Goal: Information Seeking & Learning: Learn about a topic

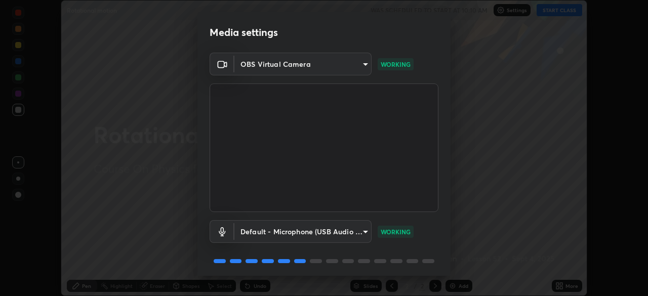
scroll to position [36, 0]
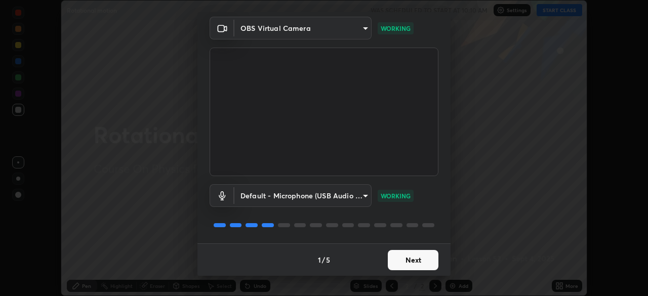
click at [401, 259] on button "Next" at bounding box center [413, 260] width 51 height 20
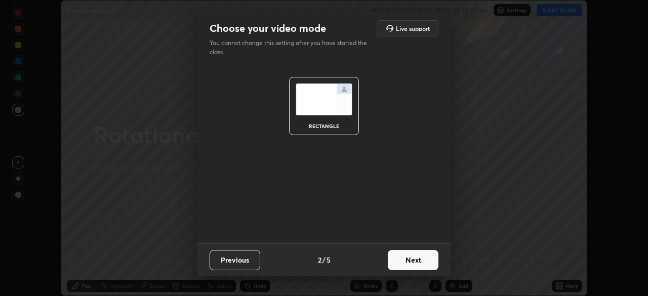
click at [401, 259] on button "Next" at bounding box center [413, 260] width 51 height 20
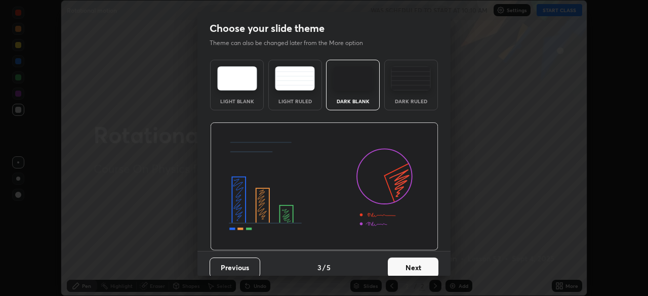
click at [402, 260] on button "Next" at bounding box center [413, 268] width 51 height 20
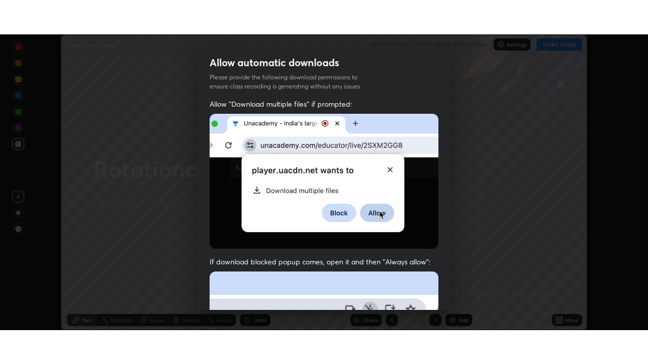
scroll to position [242, 0]
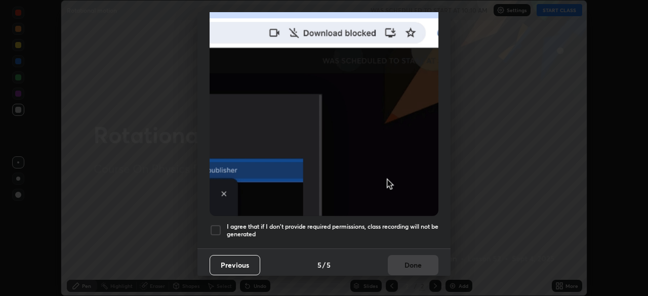
click at [378, 223] on h5 "I agree that if I don't provide required permissions, class recording will not …" at bounding box center [333, 231] width 212 height 16
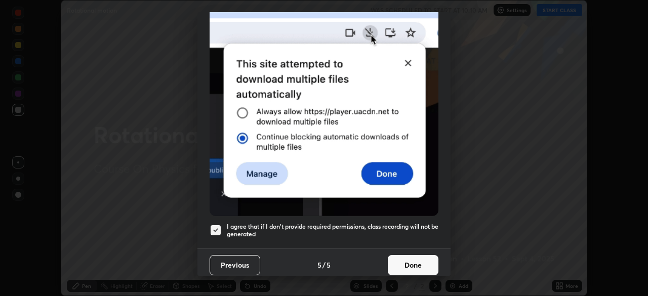
click at [402, 263] on button "Done" at bounding box center [413, 265] width 51 height 20
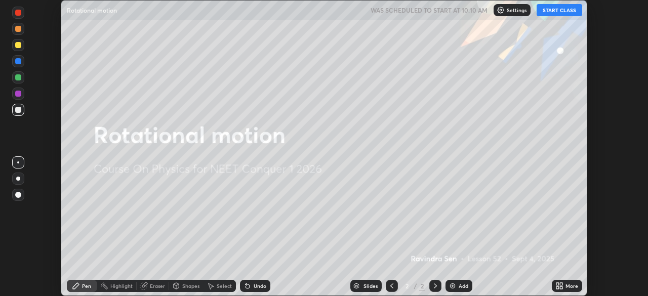
click at [558, 13] on button "START CLASS" at bounding box center [559, 10] width 46 height 12
click at [561, 284] on icon at bounding box center [561, 284] width 3 height 3
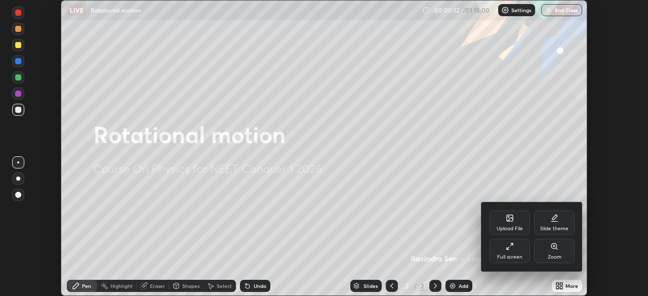
click at [518, 252] on div "Full screen" at bounding box center [509, 251] width 40 height 24
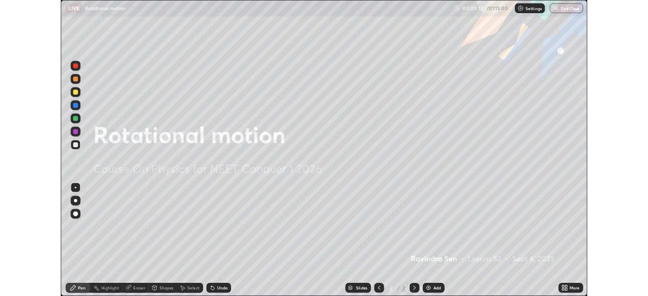
scroll to position [364, 648]
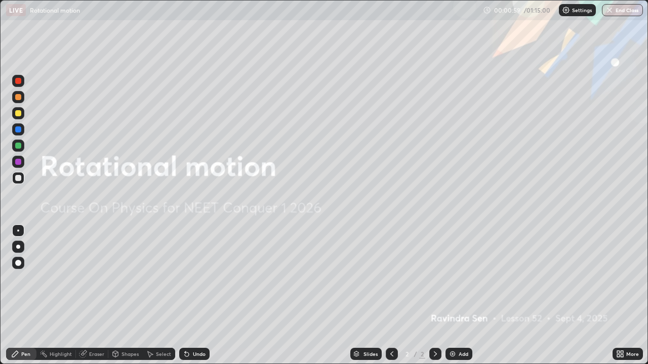
click at [458, 296] on div "Add" at bounding box center [458, 354] width 27 height 12
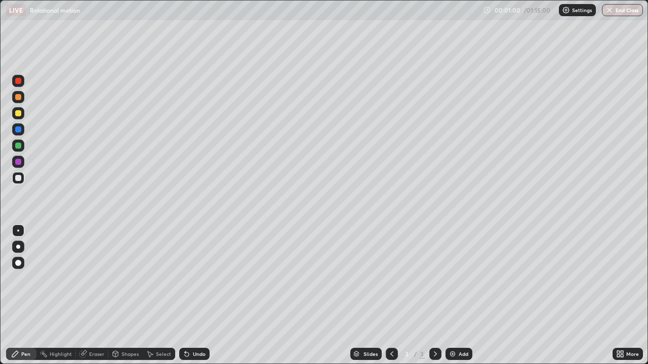
click at [457, 296] on div "Add" at bounding box center [458, 354] width 27 height 12
click at [391, 296] on icon at bounding box center [392, 354] width 8 height 8
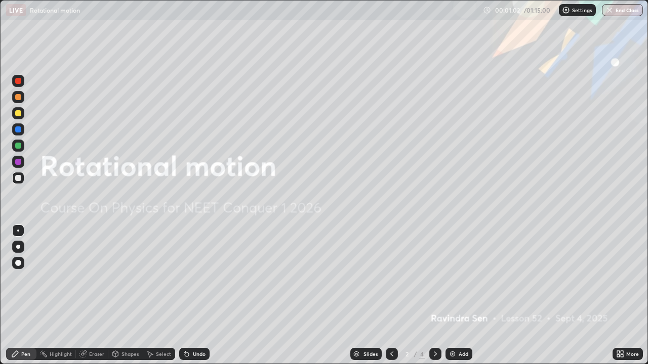
click at [434, 296] on icon at bounding box center [435, 354] width 8 height 8
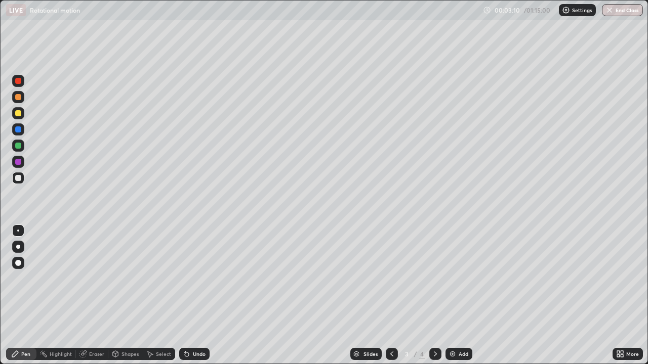
click at [197, 296] on div "Undo" at bounding box center [199, 354] width 13 height 5
click at [451, 296] on img at bounding box center [452, 354] width 8 height 8
click at [190, 296] on div "Undo" at bounding box center [194, 354] width 30 height 12
click at [189, 296] on icon at bounding box center [187, 354] width 8 height 8
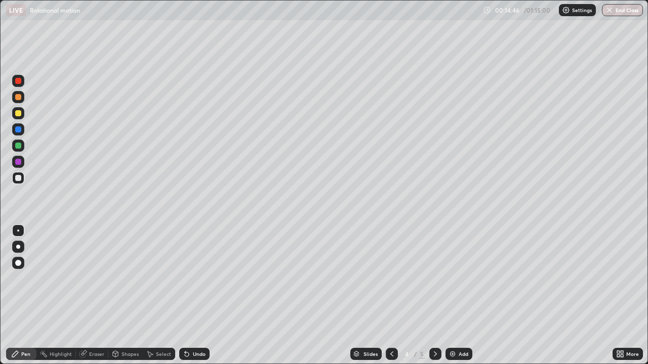
click at [188, 296] on icon at bounding box center [187, 354] width 8 height 8
click at [448, 296] on img at bounding box center [452, 354] width 8 height 8
click at [194, 296] on div "Undo" at bounding box center [199, 354] width 13 height 5
click at [622, 296] on icon at bounding box center [621, 352] width 3 height 3
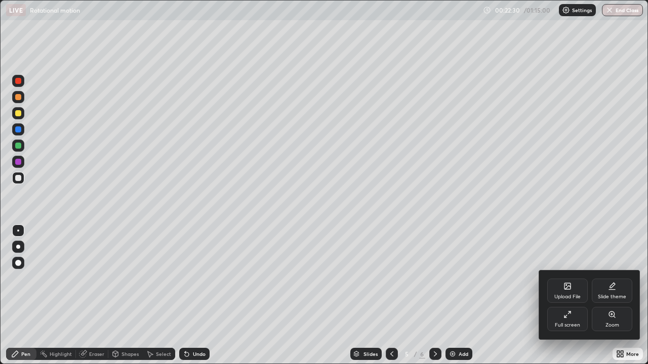
click at [553, 296] on div "Full screen" at bounding box center [567, 319] width 40 height 24
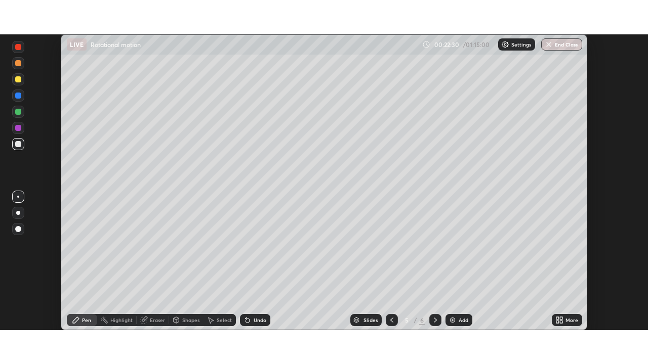
scroll to position [50311, 49959]
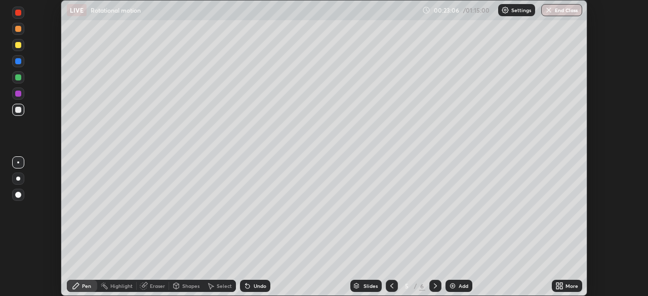
click at [560, 284] on icon at bounding box center [561, 284] width 3 height 3
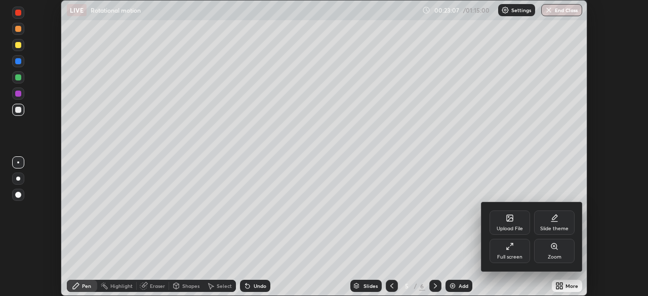
click at [518, 255] on div "Full screen" at bounding box center [509, 257] width 25 height 5
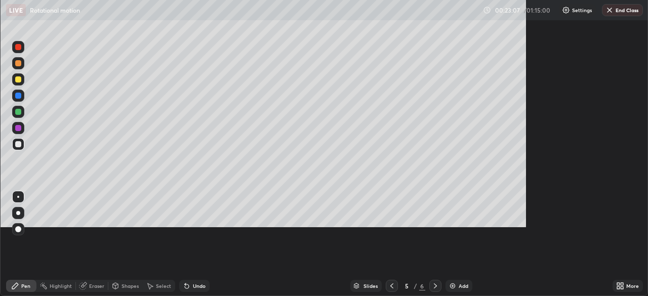
scroll to position [364, 648]
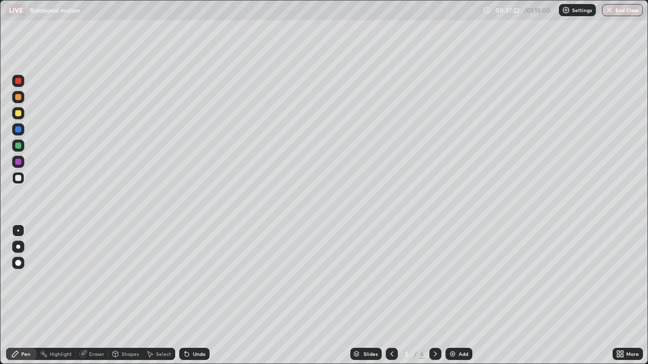
click at [100, 296] on div "Eraser" at bounding box center [96, 354] width 15 height 5
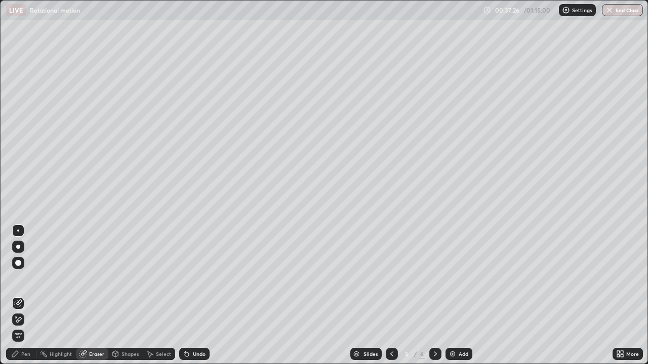
click at [25, 296] on div "Pen" at bounding box center [25, 354] width 9 height 5
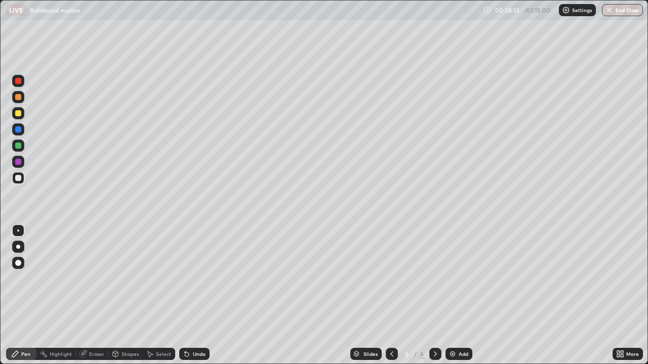
click at [457, 296] on div "Add" at bounding box center [458, 354] width 27 height 12
click at [189, 296] on icon at bounding box center [187, 354] width 8 height 8
click at [131, 296] on div "Shapes" at bounding box center [129, 354] width 17 height 5
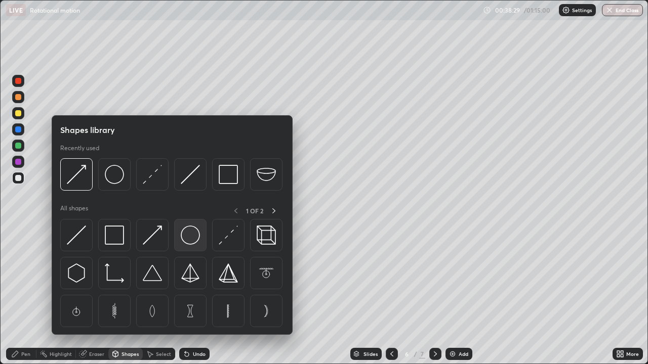
click at [188, 234] on img at bounding box center [190, 235] width 19 height 19
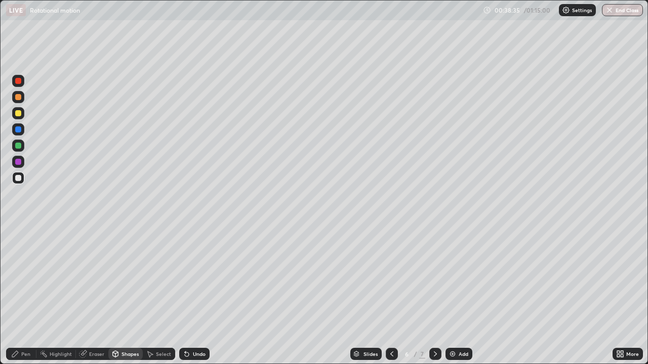
click at [130, 296] on div "Shapes" at bounding box center [129, 354] width 17 height 5
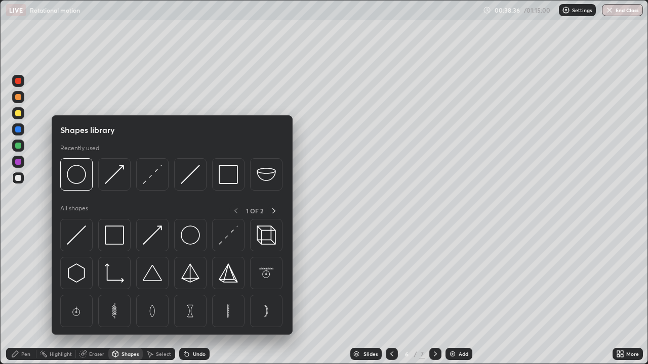
click at [187, 181] on img at bounding box center [190, 174] width 19 height 19
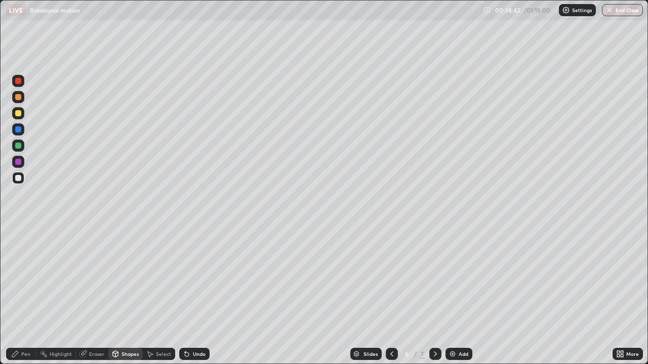
click at [123, 296] on div "Shapes" at bounding box center [129, 354] width 17 height 5
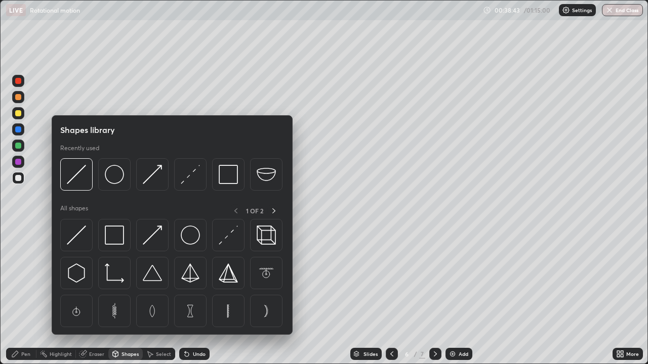
click at [190, 179] on img at bounding box center [190, 174] width 19 height 19
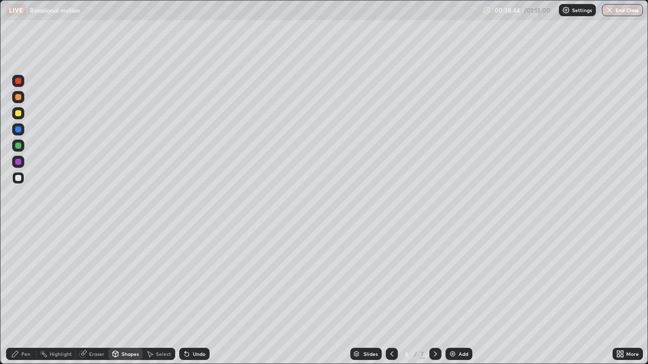
click at [18, 113] on div at bounding box center [18, 113] width 6 height 6
click at [24, 296] on div "Pen" at bounding box center [25, 354] width 9 height 5
click at [16, 177] on div at bounding box center [18, 178] width 6 height 6
click at [195, 296] on div "Undo" at bounding box center [199, 354] width 13 height 5
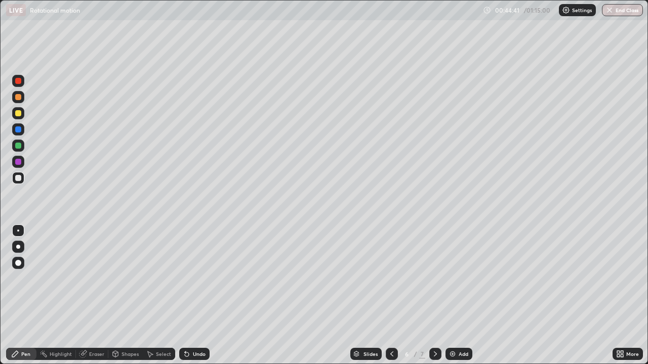
click at [197, 296] on div "Undo" at bounding box center [199, 354] width 13 height 5
click at [199, 296] on div "Undo" at bounding box center [199, 354] width 13 height 5
click at [196, 296] on div "Undo" at bounding box center [199, 354] width 13 height 5
click at [190, 296] on div "Undo" at bounding box center [194, 354] width 30 height 12
click at [193, 296] on div "Undo" at bounding box center [199, 354] width 13 height 5
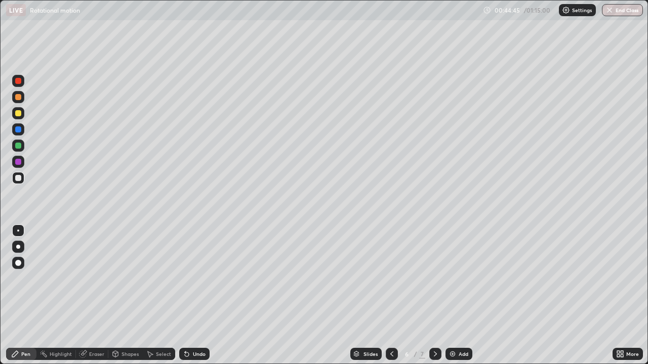
click at [193, 296] on div "Undo" at bounding box center [199, 354] width 13 height 5
click at [129, 296] on div "Shapes" at bounding box center [129, 354] width 17 height 5
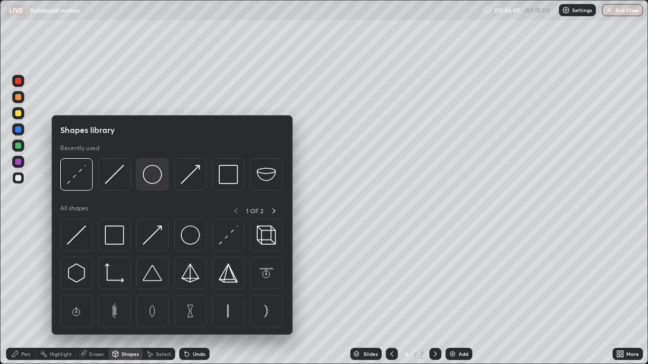
click at [152, 175] on img at bounding box center [152, 174] width 19 height 19
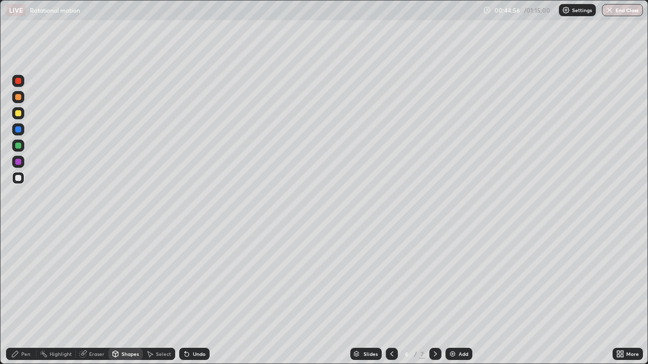
click at [120, 296] on div "Shapes" at bounding box center [125, 354] width 34 height 12
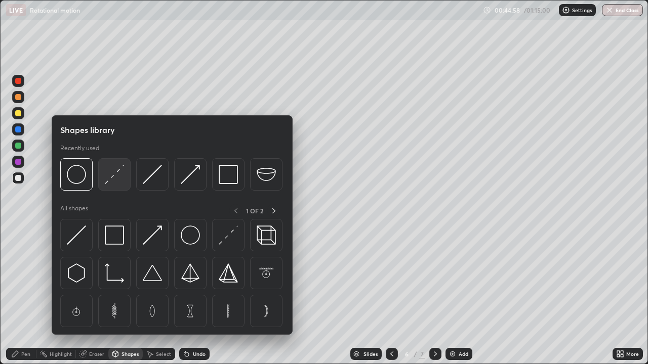
click at [121, 177] on img at bounding box center [114, 174] width 19 height 19
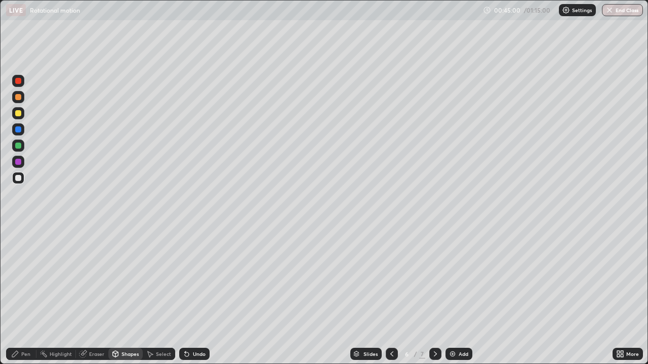
click at [20, 97] on div at bounding box center [18, 97] width 6 height 6
click at [20, 177] on div at bounding box center [18, 178] width 6 height 6
click at [28, 296] on div "Pen" at bounding box center [21, 354] width 30 height 12
click at [97, 296] on div "Eraser" at bounding box center [96, 354] width 15 height 5
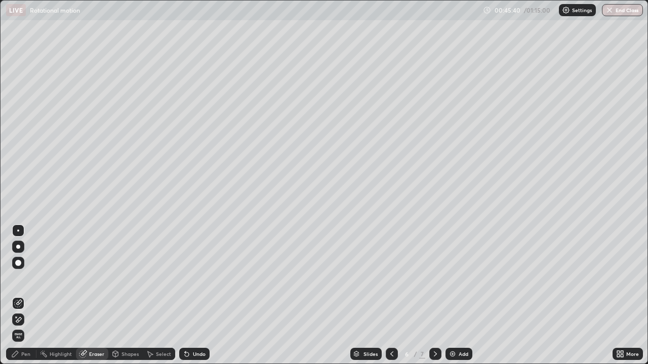
click at [28, 296] on div "Pen" at bounding box center [25, 354] width 9 height 5
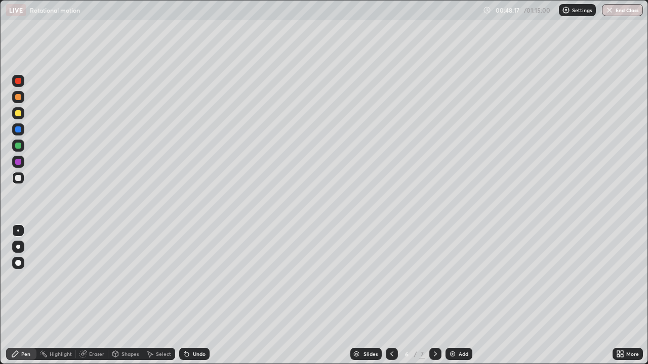
click at [196, 296] on div "Undo" at bounding box center [199, 354] width 13 height 5
click at [17, 143] on div at bounding box center [18, 146] width 6 height 6
click at [194, 296] on div "Undo" at bounding box center [199, 354] width 13 height 5
click at [191, 296] on div "Undo" at bounding box center [194, 354] width 30 height 12
click at [100, 296] on div "Eraser" at bounding box center [96, 354] width 15 height 5
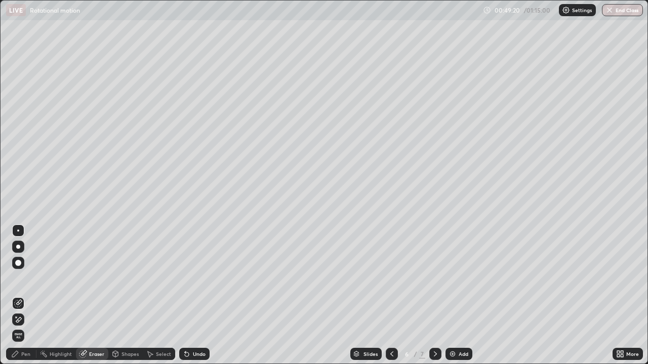
click at [124, 296] on div "Shapes" at bounding box center [129, 354] width 17 height 5
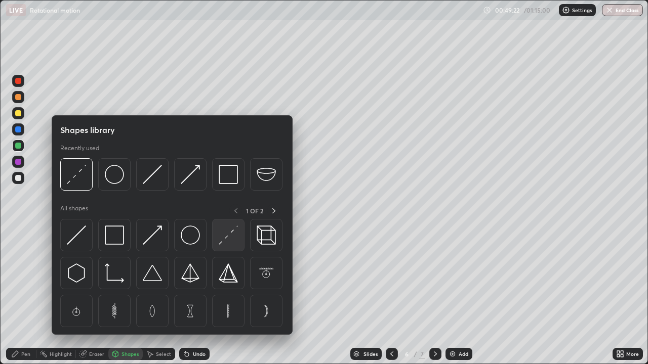
click at [228, 240] on img at bounding box center [228, 235] width 19 height 19
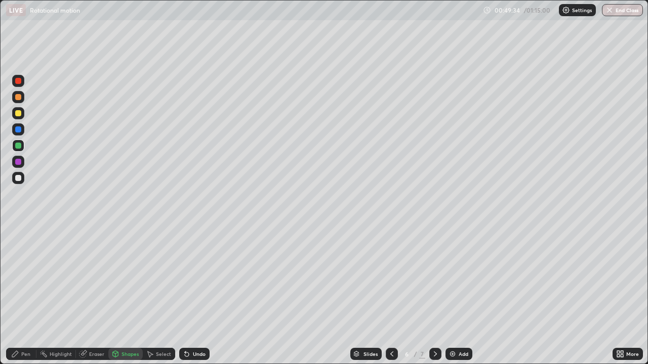
click at [31, 296] on div "Pen" at bounding box center [21, 354] width 30 height 12
click at [433, 296] on icon at bounding box center [435, 354] width 8 height 8
click at [133, 296] on div "Shapes" at bounding box center [129, 354] width 17 height 5
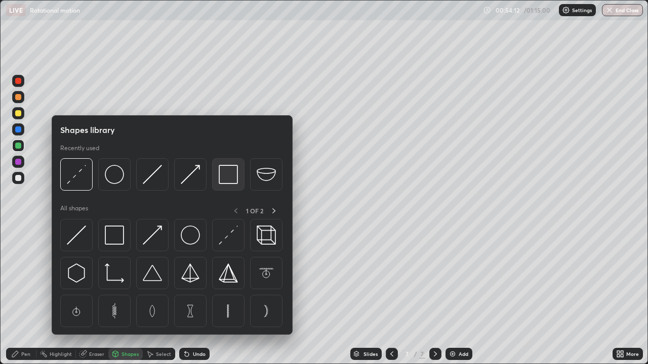
click at [226, 176] on img at bounding box center [228, 174] width 19 height 19
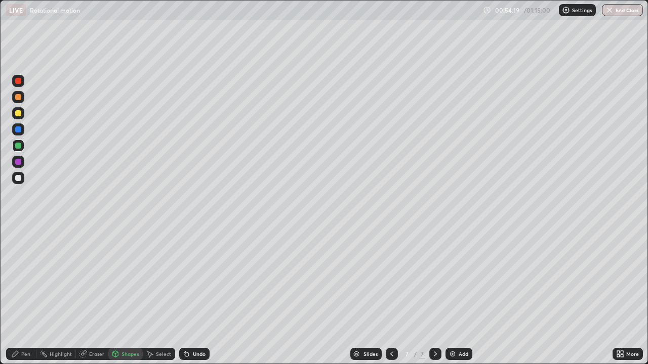
click at [133, 296] on div "Shapes" at bounding box center [129, 354] width 17 height 5
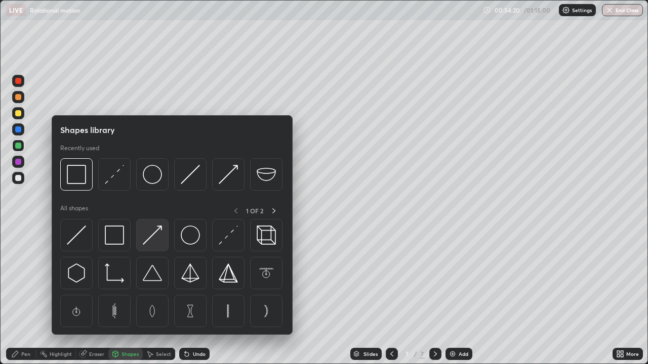
click at [155, 233] on img at bounding box center [152, 235] width 19 height 19
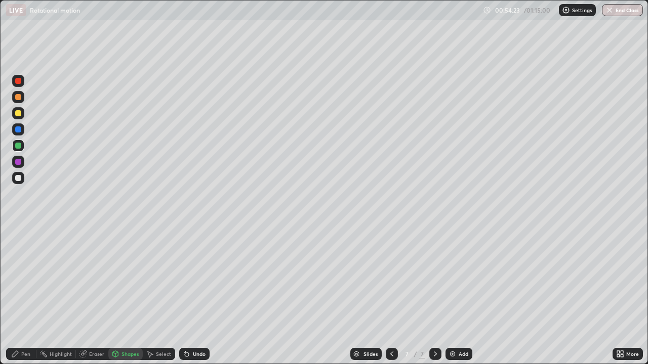
click at [190, 296] on div "Undo" at bounding box center [194, 354] width 30 height 12
click at [18, 163] on div at bounding box center [18, 162] width 6 height 6
click at [195, 296] on div "Undo" at bounding box center [199, 354] width 13 height 5
click at [132, 296] on div "Shapes" at bounding box center [129, 354] width 17 height 5
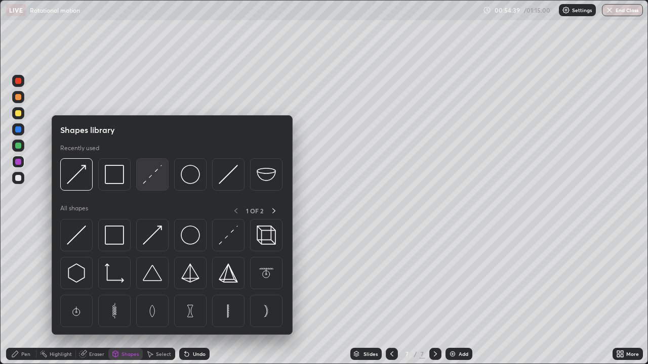
click at [152, 173] on img at bounding box center [152, 174] width 19 height 19
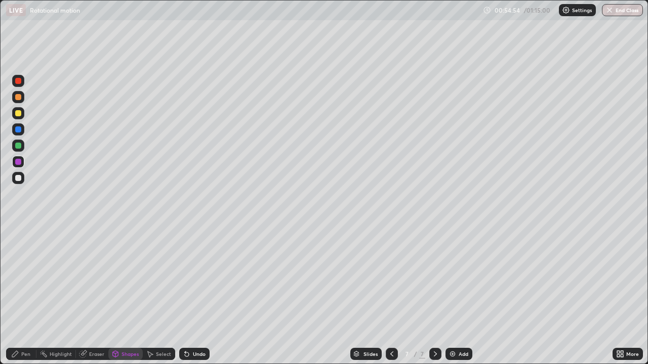
click at [29, 296] on div "Pen" at bounding box center [25, 354] width 9 height 5
click at [449, 296] on img at bounding box center [452, 354] width 8 height 8
click at [190, 296] on div "Undo" at bounding box center [194, 354] width 30 height 12
click at [131, 296] on div "Shapes" at bounding box center [129, 354] width 17 height 5
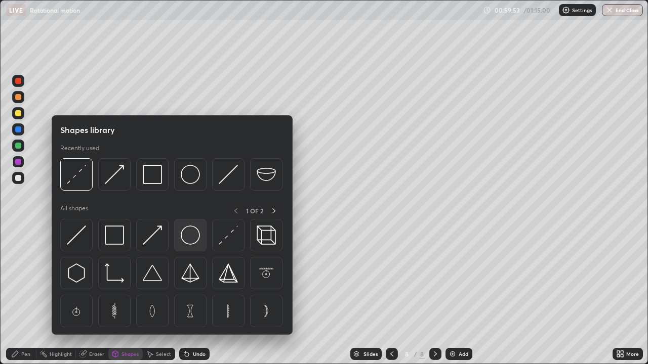
click at [191, 239] on img at bounding box center [190, 235] width 19 height 19
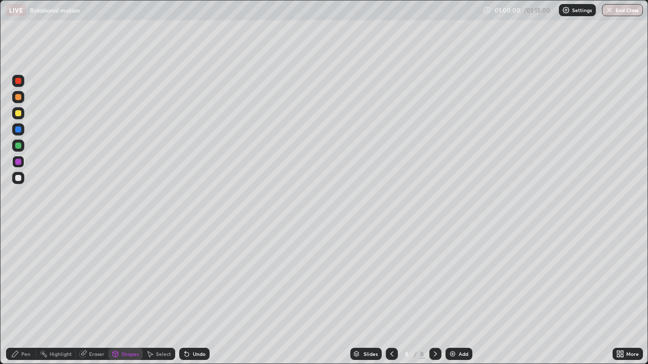
click at [27, 296] on div "Pen" at bounding box center [25, 354] width 9 height 5
click at [123, 296] on div "Shapes" at bounding box center [129, 354] width 17 height 5
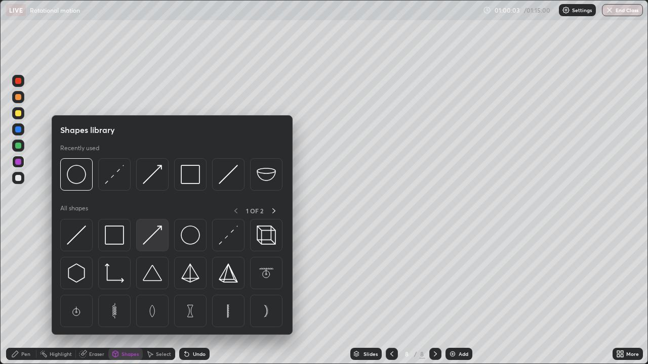
click at [154, 239] on img at bounding box center [152, 235] width 19 height 19
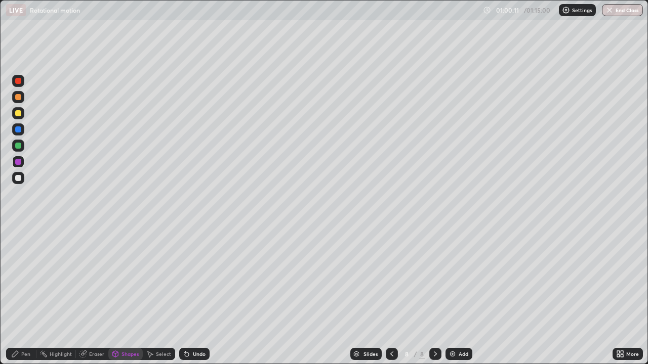
click at [24, 296] on div "Pen" at bounding box center [25, 354] width 9 height 5
click at [18, 145] on div at bounding box center [18, 146] width 6 height 6
click at [133, 296] on div "Shapes" at bounding box center [129, 354] width 17 height 5
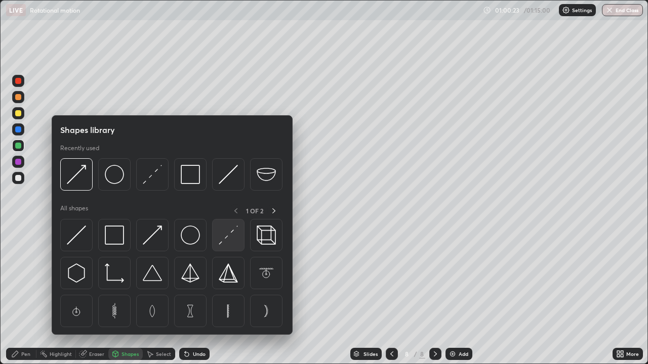
click at [227, 232] on img at bounding box center [228, 235] width 19 height 19
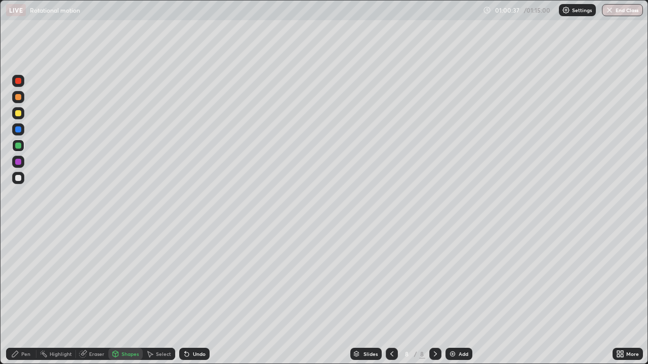
click at [204, 296] on div "Undo" at bounding box center [194, 354] width 30 height 12
click at [29, 296] on div "Pen" at bounding box center [25, 354] width 9 height 5
click at [156, 296] on div "Select" at bounding box center [163, 354] width 15 height 5
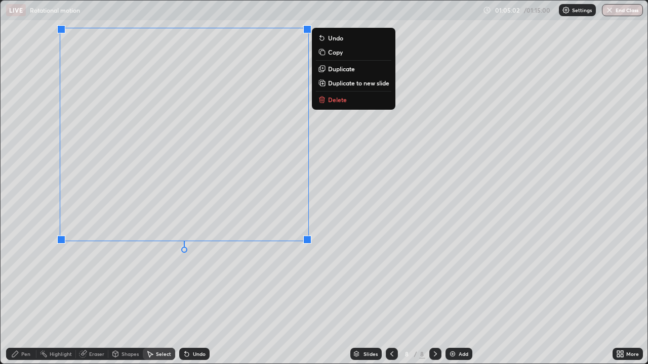
click at [339, 87] on p "Duplicate to new slide" at bounding box center [358, 83] width 61 height 8
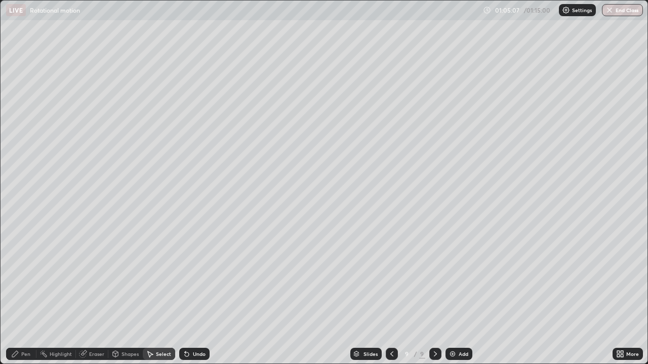
click at [128, 296] on div "Shapes" at bounding box center [129, 354] width 17 height 5
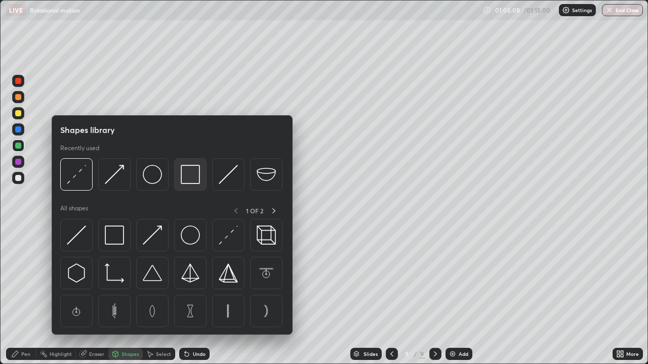
click at [188, 180] on img at bounding box center [190, 174] width 19 height 19
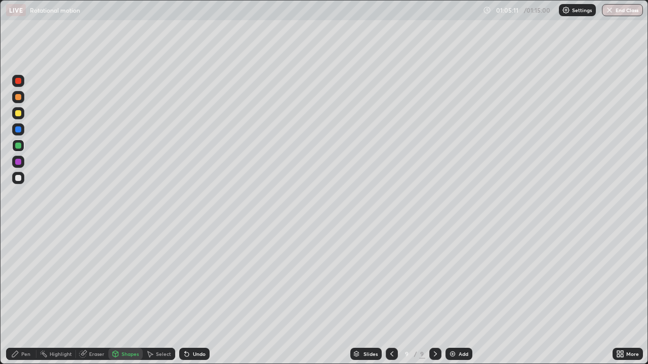
click at [21, 130] on div at bounding box center [18, 130] width 6 height 6
click at [198, 296] on div "Undo" at bounding box center [199, 354] width 13 height 5
click at [199, 296] on div "Undo" at bounding box center [199, 354] width 13 height 5
click at [200, 296] on div "Undo" at bounding box center [199, 354] width 13 height 5
click at [190, 296] on div "Undo" at bounding box center [194, 354] width 30 height 12
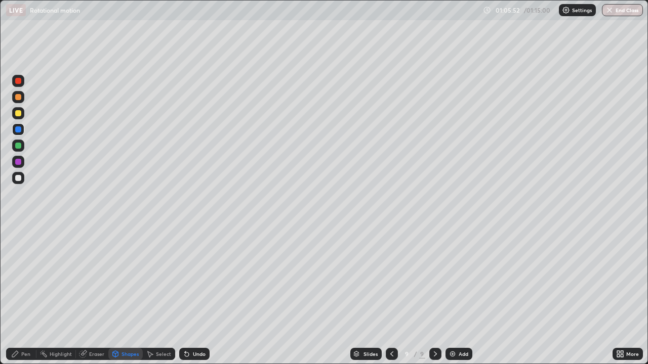
click at [26, 296] on div "Pen" at bounding box center [25, 354] width 9 height 5
click at [140, 296] on div "Shapes" at bounding box center [125, 354] width 34 height 12
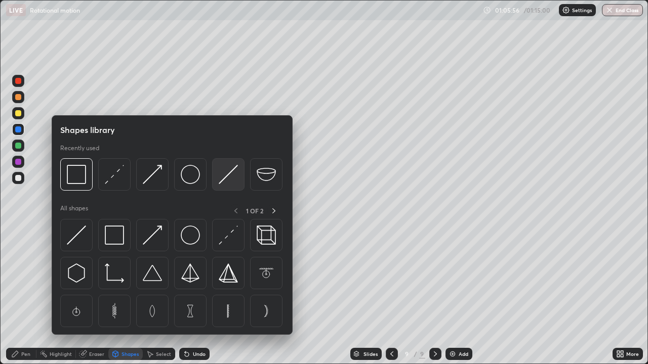
click at [227, 180] on img at bounding box center [228, 174] width 19 height 19
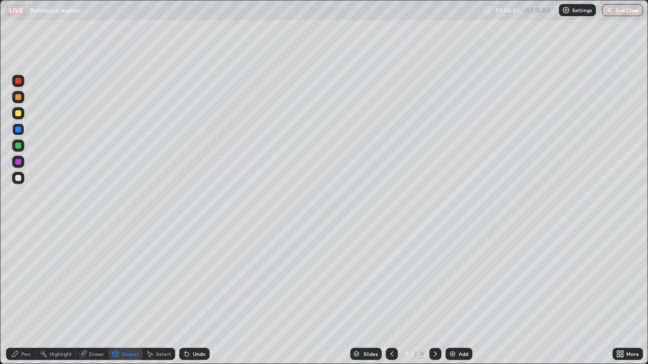
click at [193, 296] on div "Undo" at bounding box center [194, 354] width 30 height 12
click at [195, 296] on div "Undo" at bounding box center [199, 354] width 13 height 5
click at [22, 296] on div "Pen" at bounding box center [25, 354] width 9 height 5
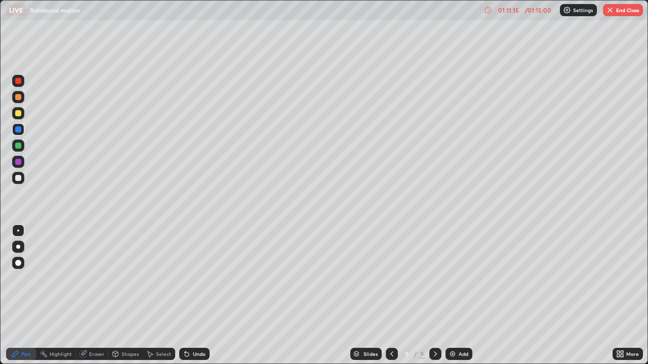
click at [199, 296] on div "Undo" at bounding box center [199, 354] width 13 height 5
click at [202, 296] on div "Undo" at bounding box center [199, 354] width 13 height 5
click at [200, 296] on div "Undo" at bounding box center [199, 354] width 13 height 5
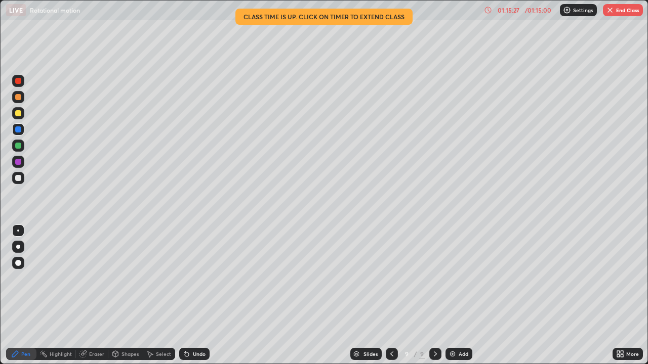
click at [606, 8] on img "button" at bounding box center [610, 10] width 8 height 8
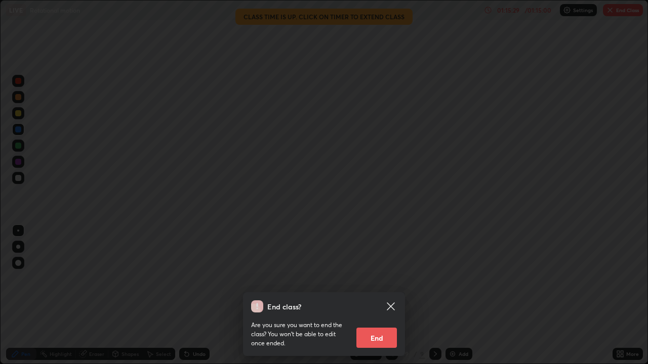
click at [382, 296] on button "End" at bounding box center [376, 338] width 40 height 20
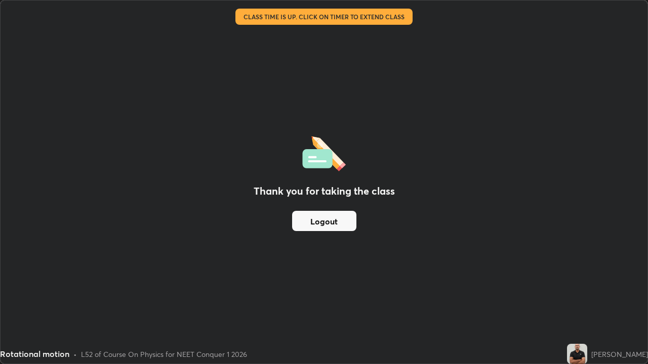
click at [334, 215] on button "Logout" at bounding box center [324, 221] width 64 height 20
click at [587, 296] on img at bounding box center [577, 354] width 20 height 20
click at [530, 237] on div "Thank you for taking the class Logout" at bounding box center [324, 182] width 647 height 363
click at [509, 235] on div "Thank you for taking the class Logout" at bounding box center [324, 182] width 647 height 363
click at [506, 203] on div "Thank you for taking the class Logout" at bounding box center [324, 182] width 647 height 363
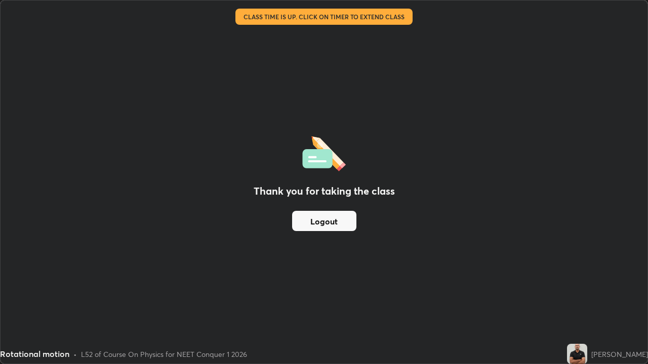
click at [530, 158] on div "Thank you for taking the class Logout" at bounding box center [324, 182] width 647 height 363
click at [532, 157] on div "Thank you for taking the class Logout" at bounding box center [324, 182] width 647 height 363
click at [514, 171] on div "Thank you for taking the class Logout" at bounding box center [324, 182] width 647 height 363
click at [334, 225] on button "Logout" at bounding box center [324, 221] width 64 height 20
click at [334, 218] on button "Logout" at bounding box center [324, 221] width 64 height 20
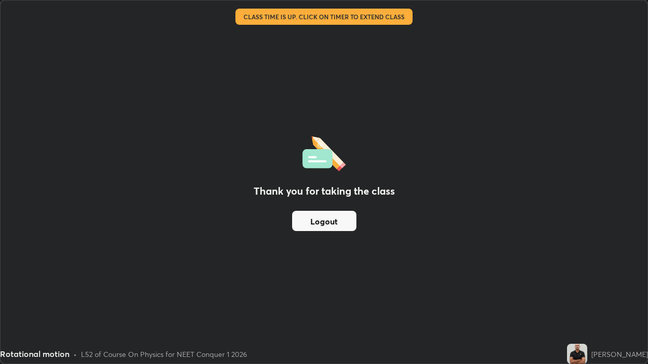
click at [334, 218] on button "Logout" at bounding box center [324, 221] width 64 height 20
click at [587, 296] on img at bounding box center [577, 354] width 20 height 20
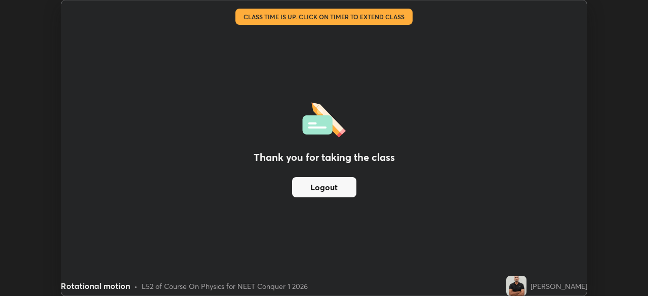
scroll to position [50311, 49959]
